Goal: Find specific page/section: Find specific page/section

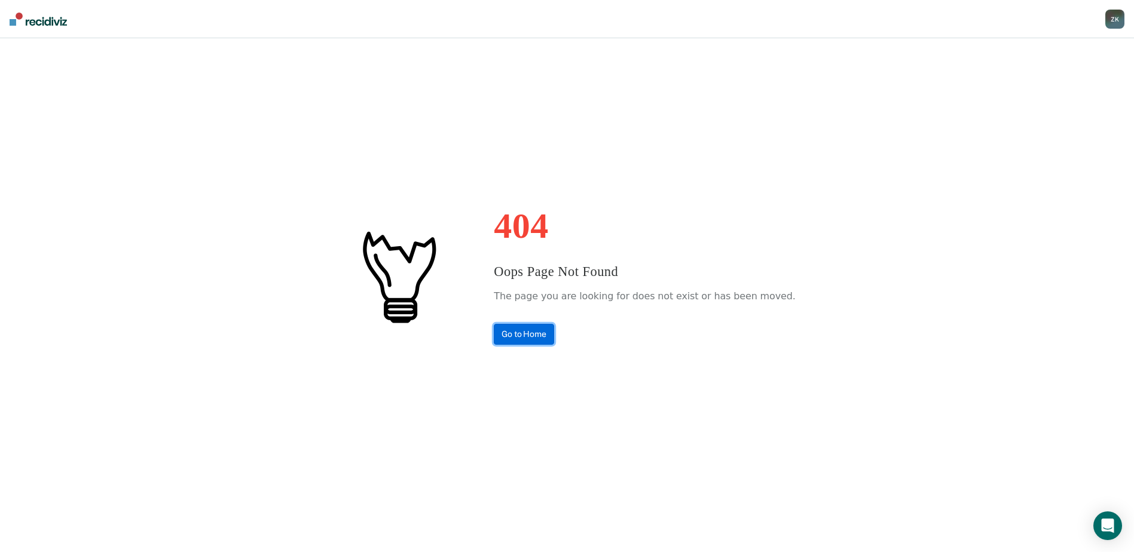
click at [553, 337] on link "Go to Home" at bounding box center [524, 334] width 60 height 21
